Goal: Information Seeking & Learning: Learn about a topic

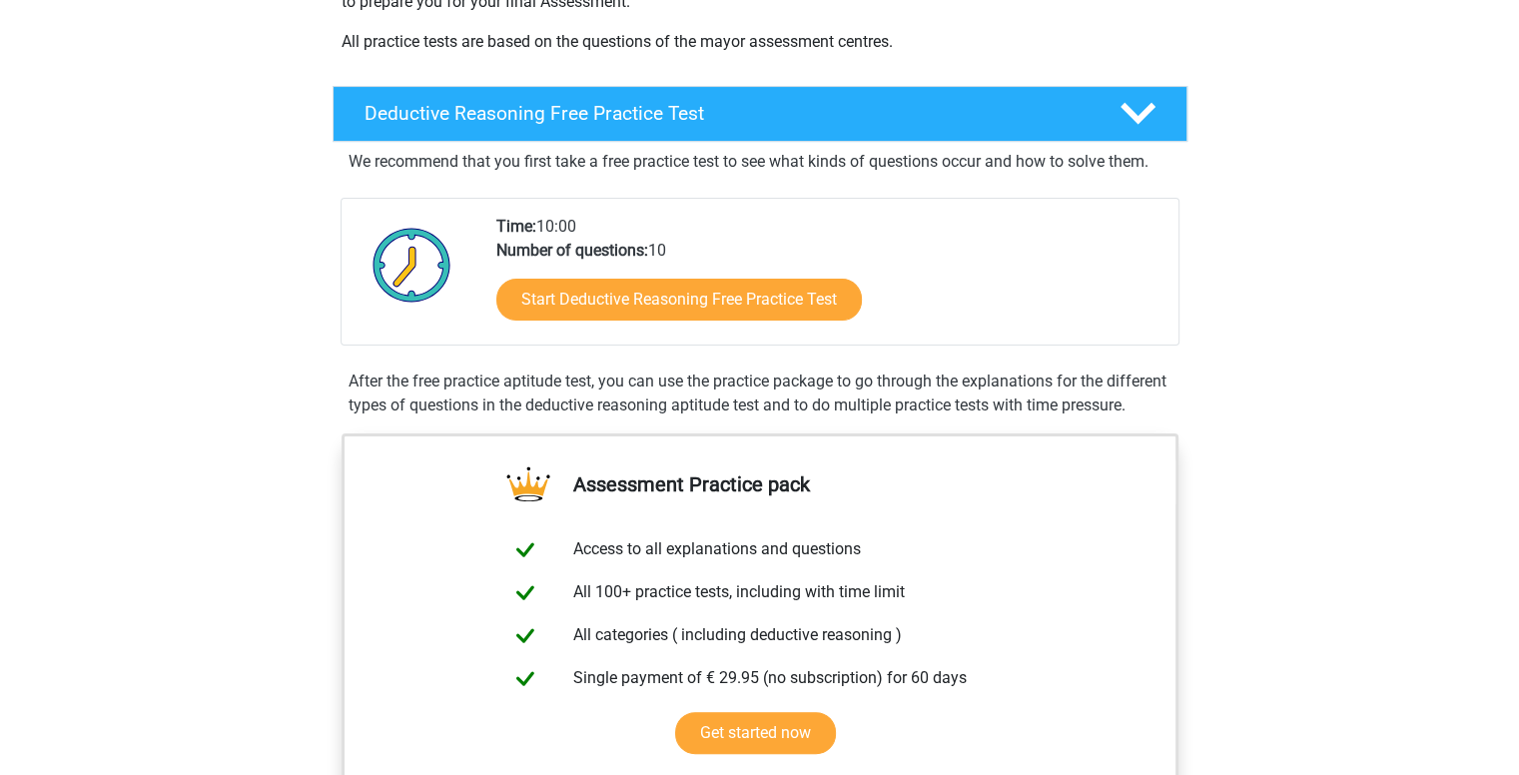
scroll to position [463, 0]
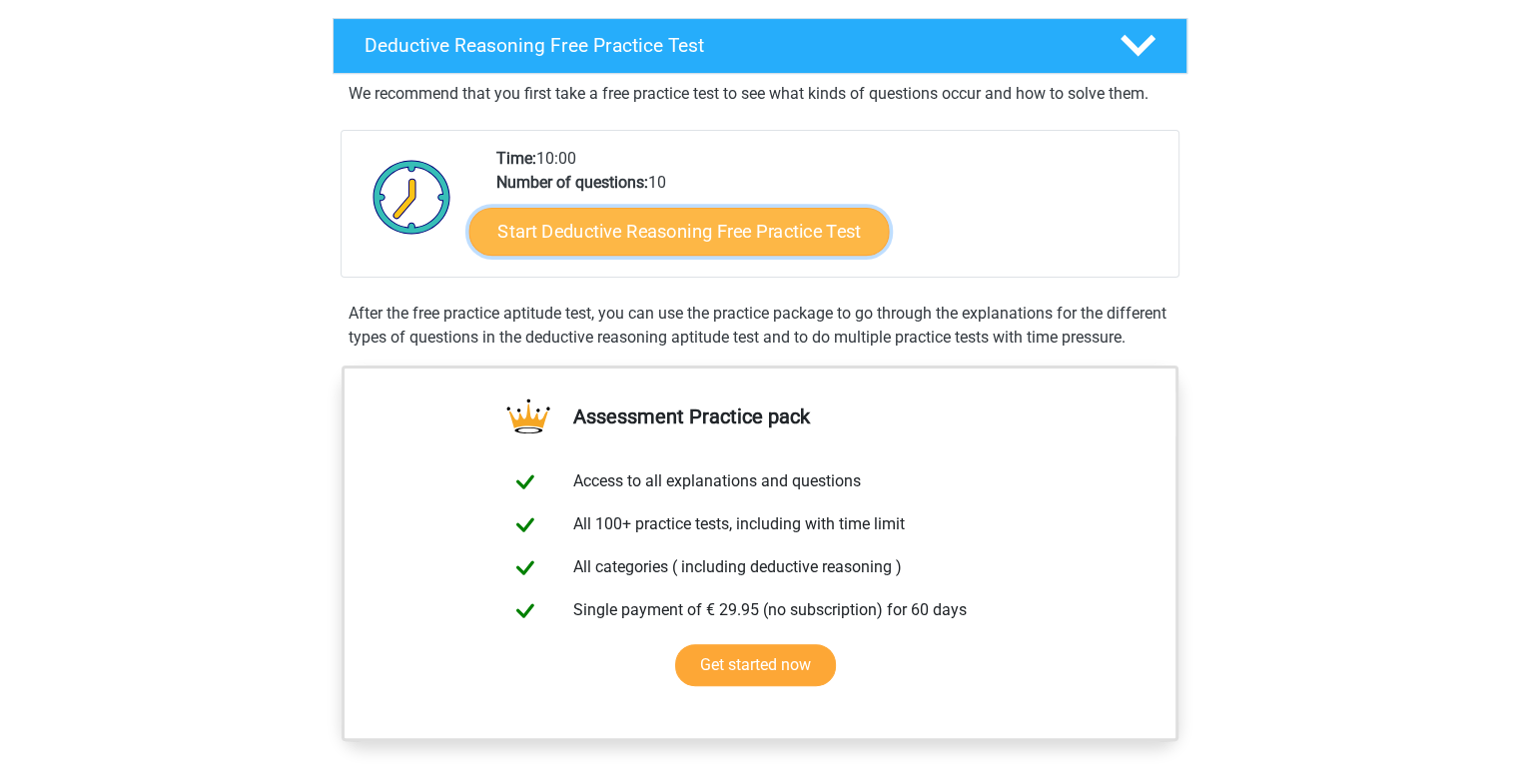
click at [754, 232] on link "Start Deductive Reasoning Free Practice Test" at bounding box center [678, 231] width 420 height 48
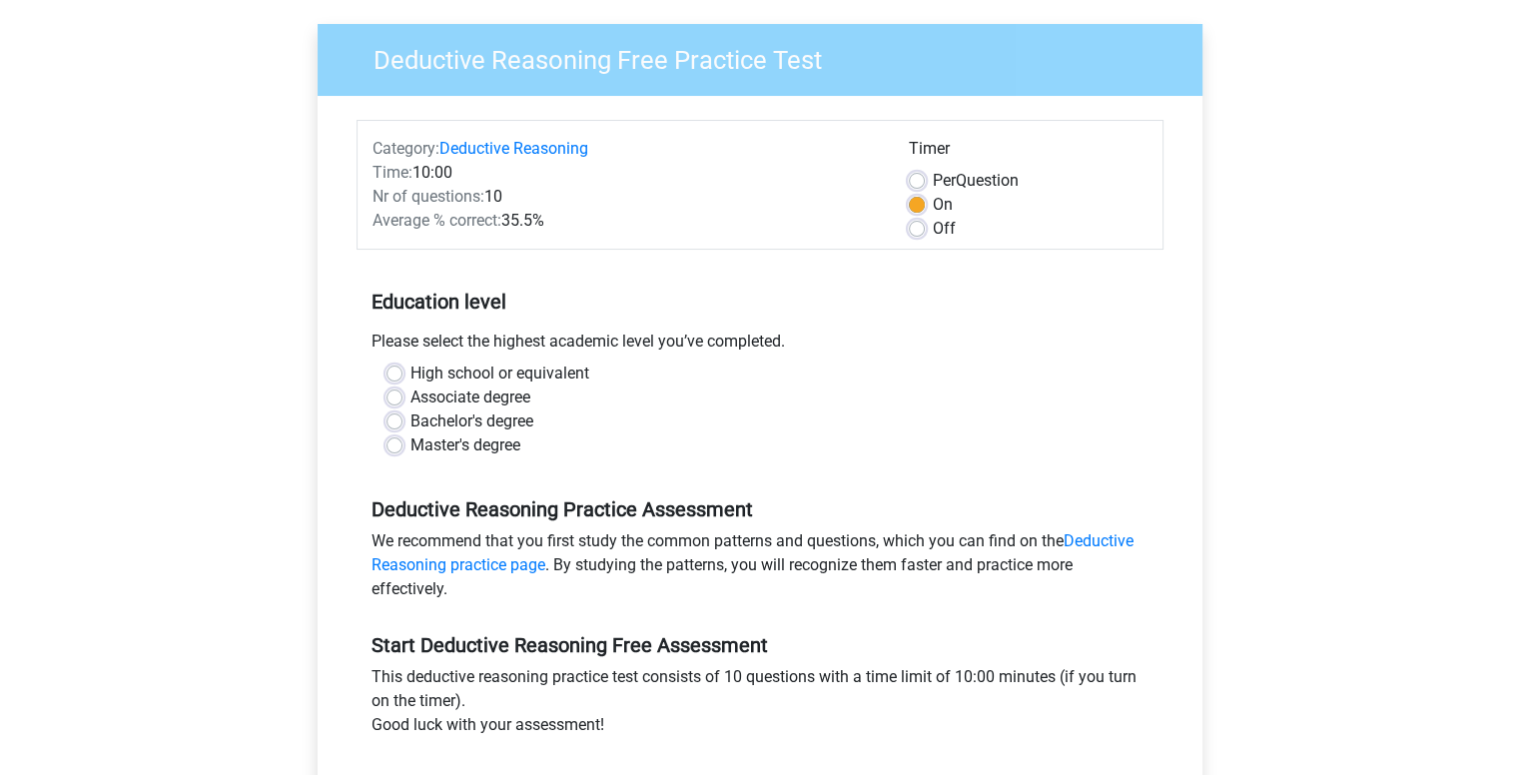
scroll to position [140, 0]
click at [463, 421] on label "Bachelor's degree" at bounding box center [471, 421] width 123 height 24
click at [402, 421] on input "Bachelor's degree" at bounding box center [394, 419] width 16 height 20
radio input "true"
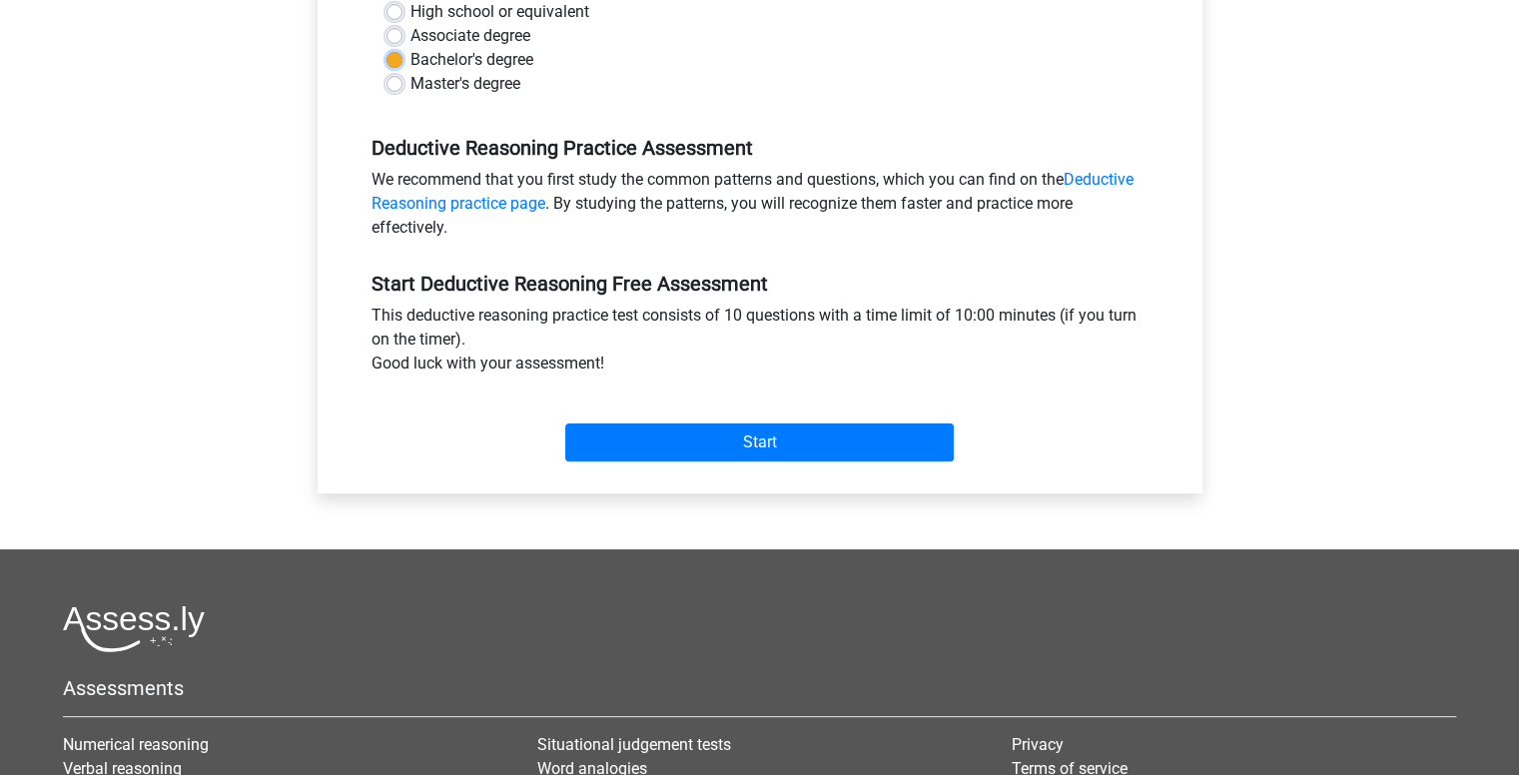
scroll to position [506, 0]
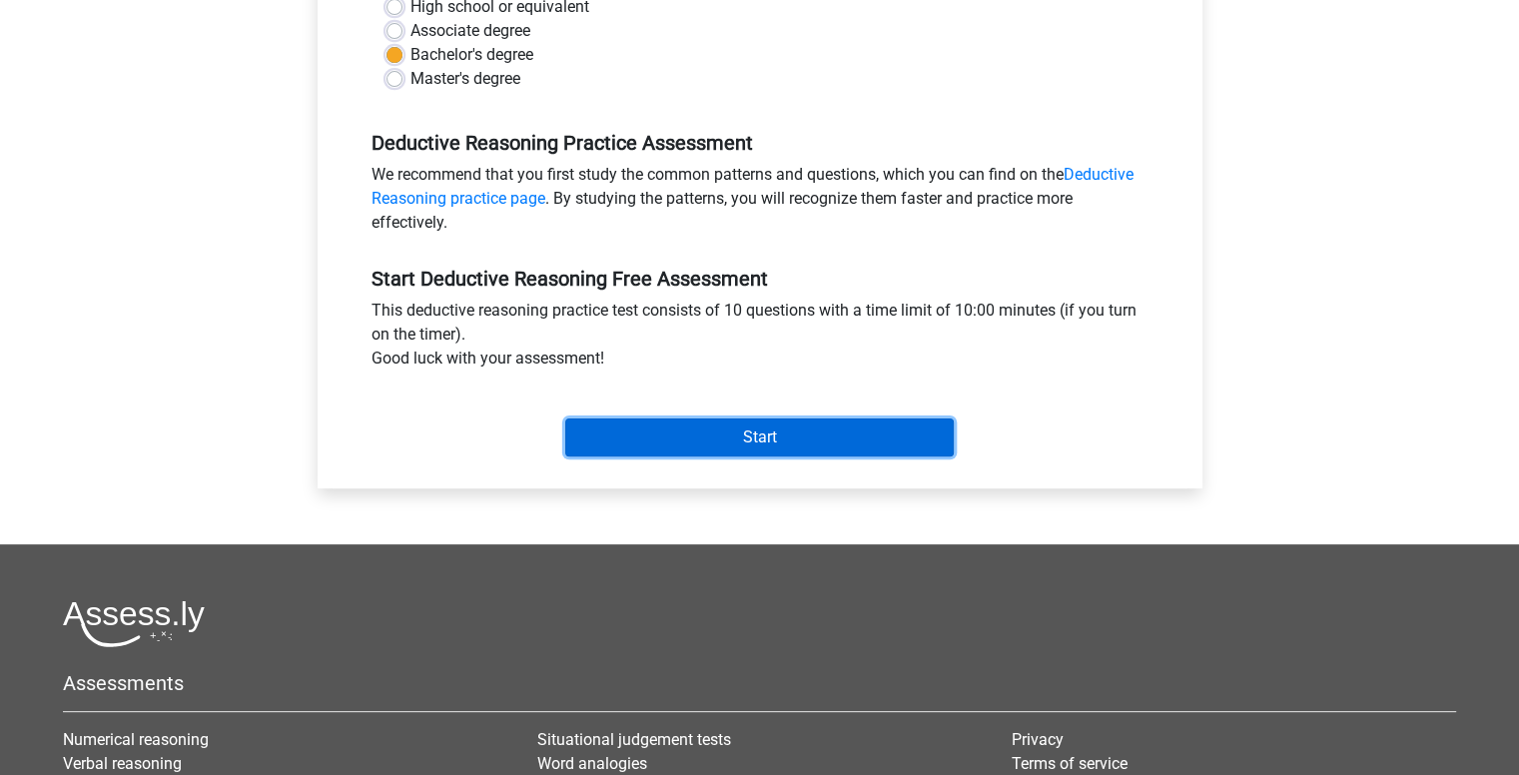
click at [744, 428] on input "Start" at bounding box center [759, 437] width 388 height 38
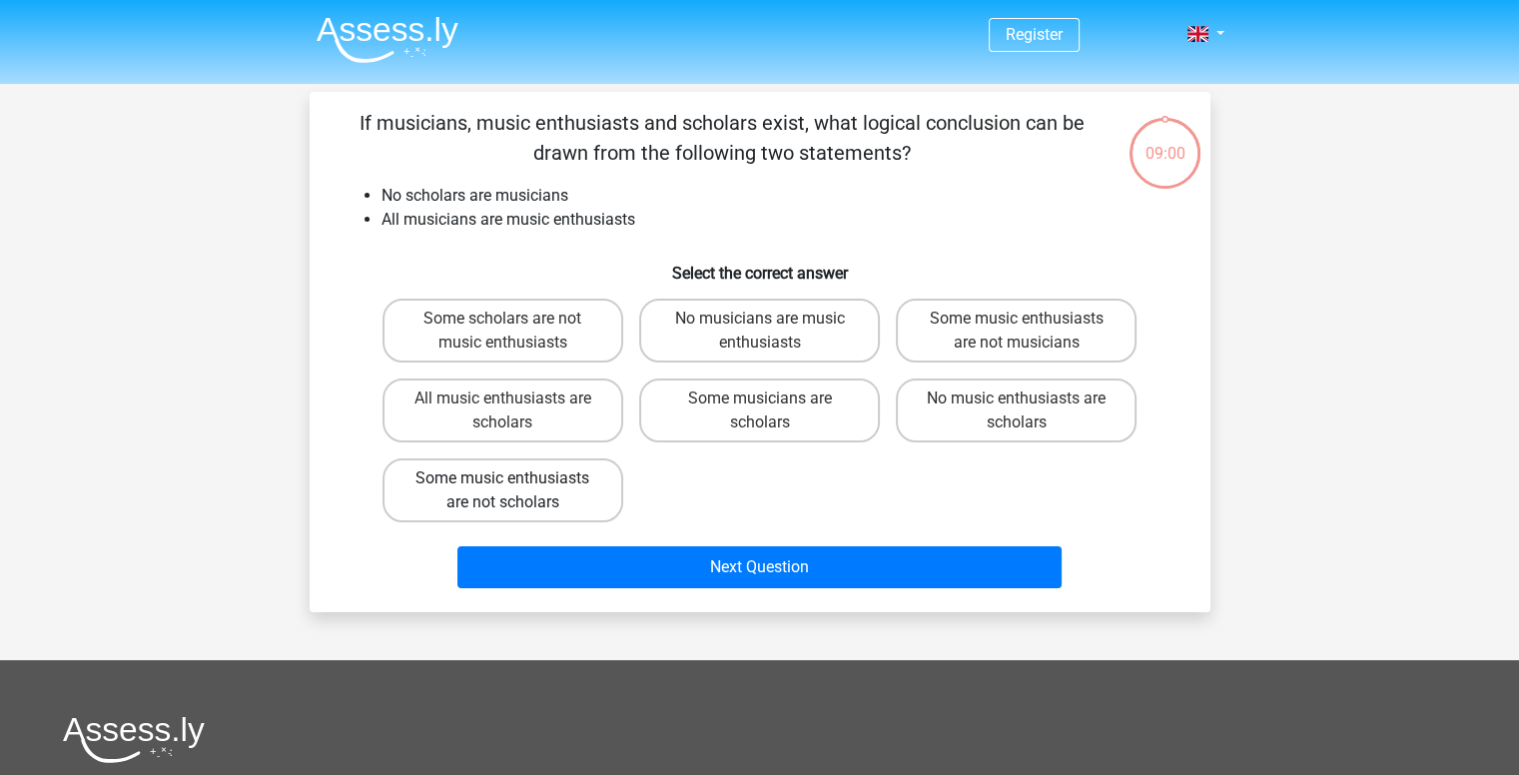
click at [555, 472] on label "Some music enthusiasts are not scholars" at bounding box center [502, 490] width 241 height 64
click at [515, 478] on input "Some music enthusiasts are not scholars" at bounding box center [508, 484] width 13 height 13
radio input "true"
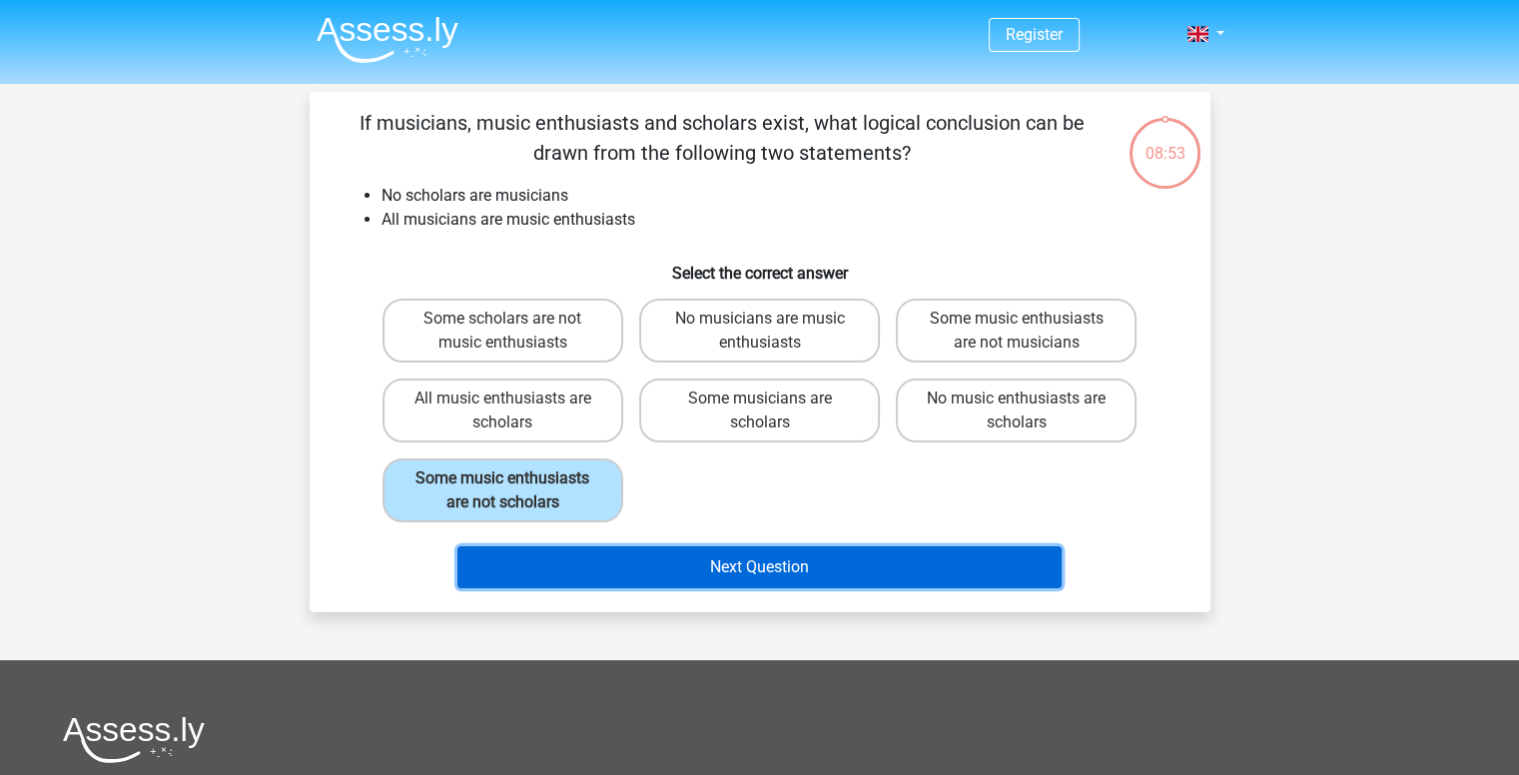
click at [623, 577] on button "Next Question" at bounding box center [759, 567] width 604 height 42
